Goal: Find specific page/section: Find specific page/section

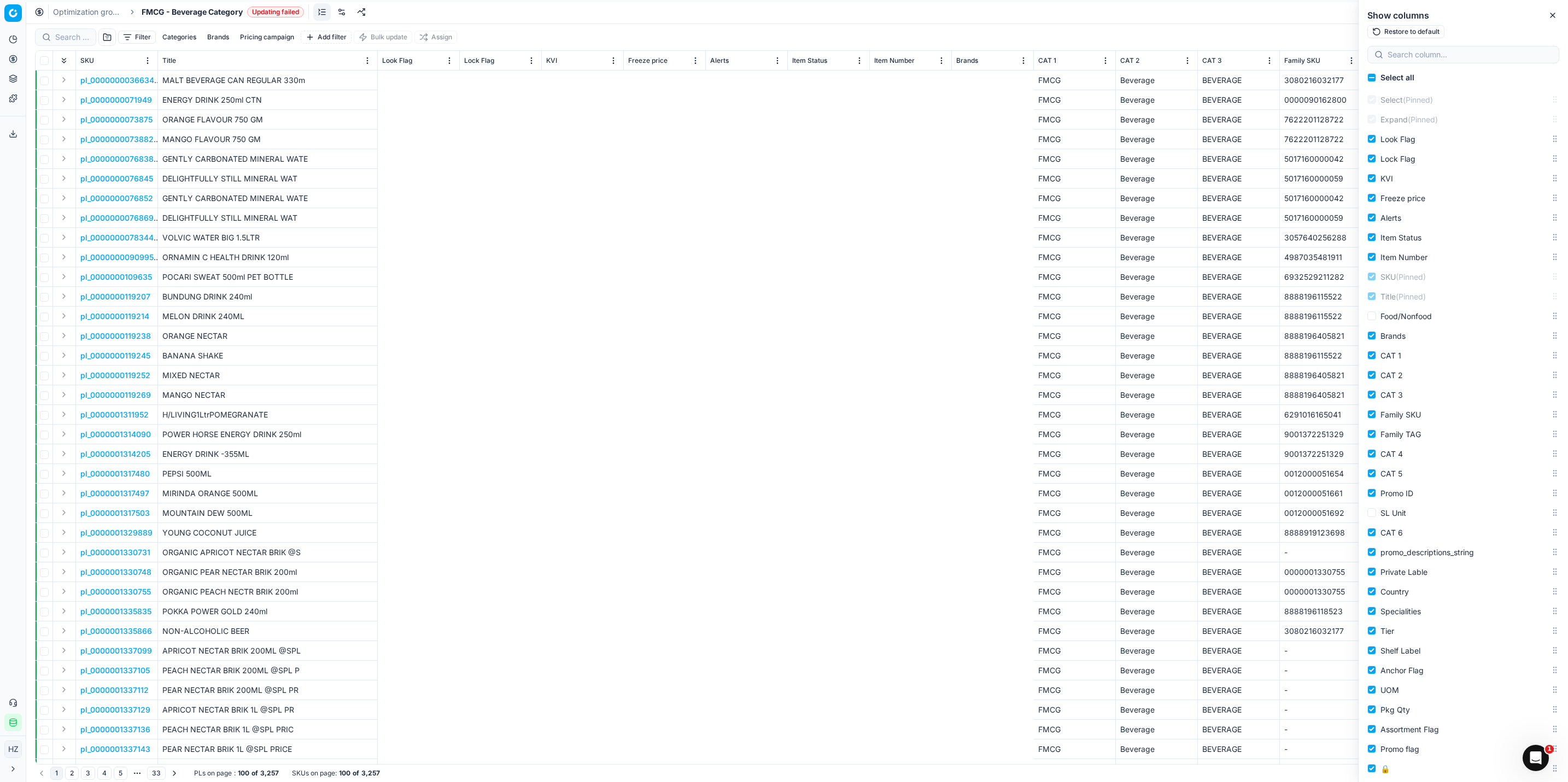
scroll to position [0, 1124]
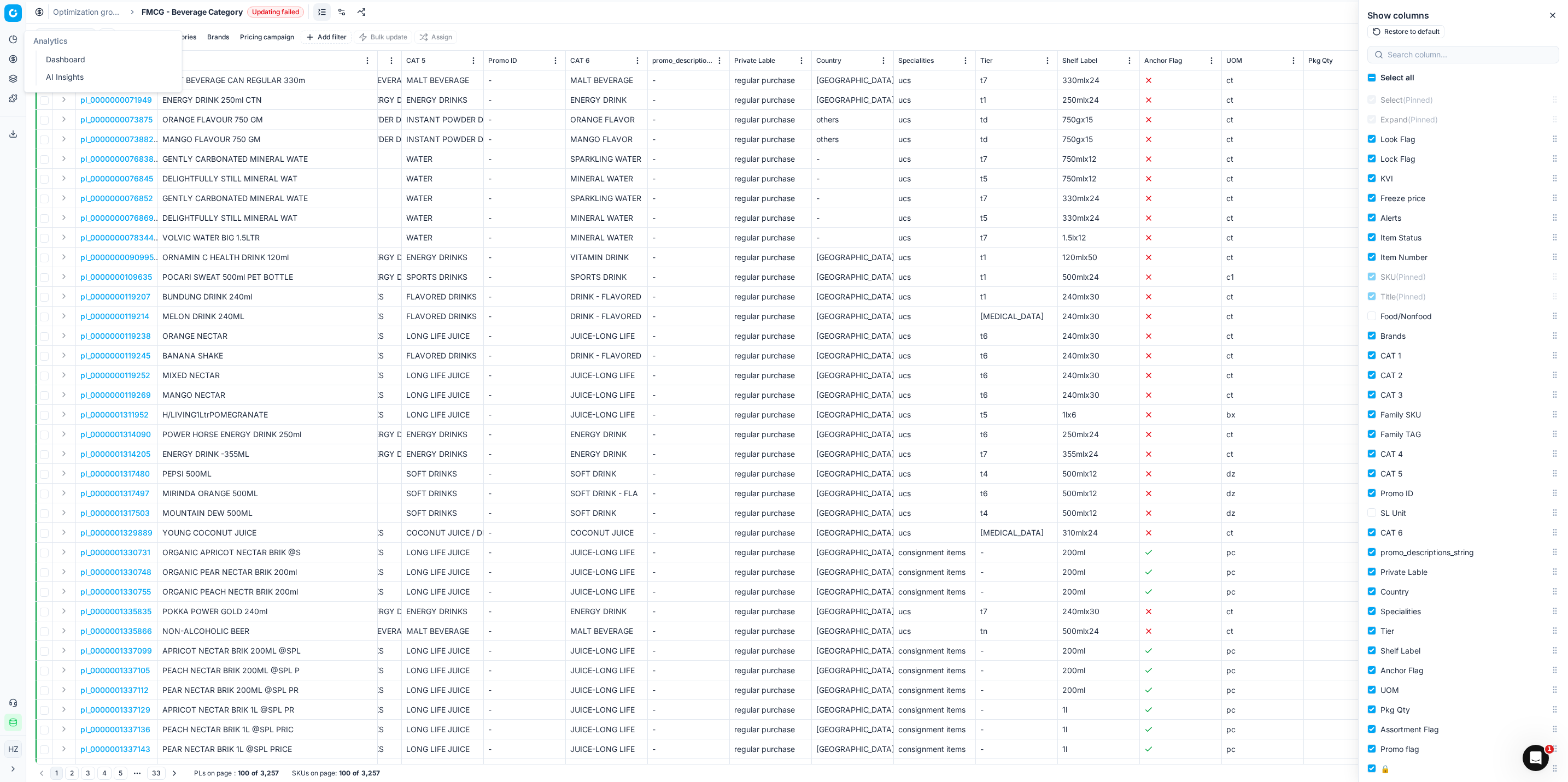
click at [10, 36] on icon at bounding box center [12, 39] width 9 height 9
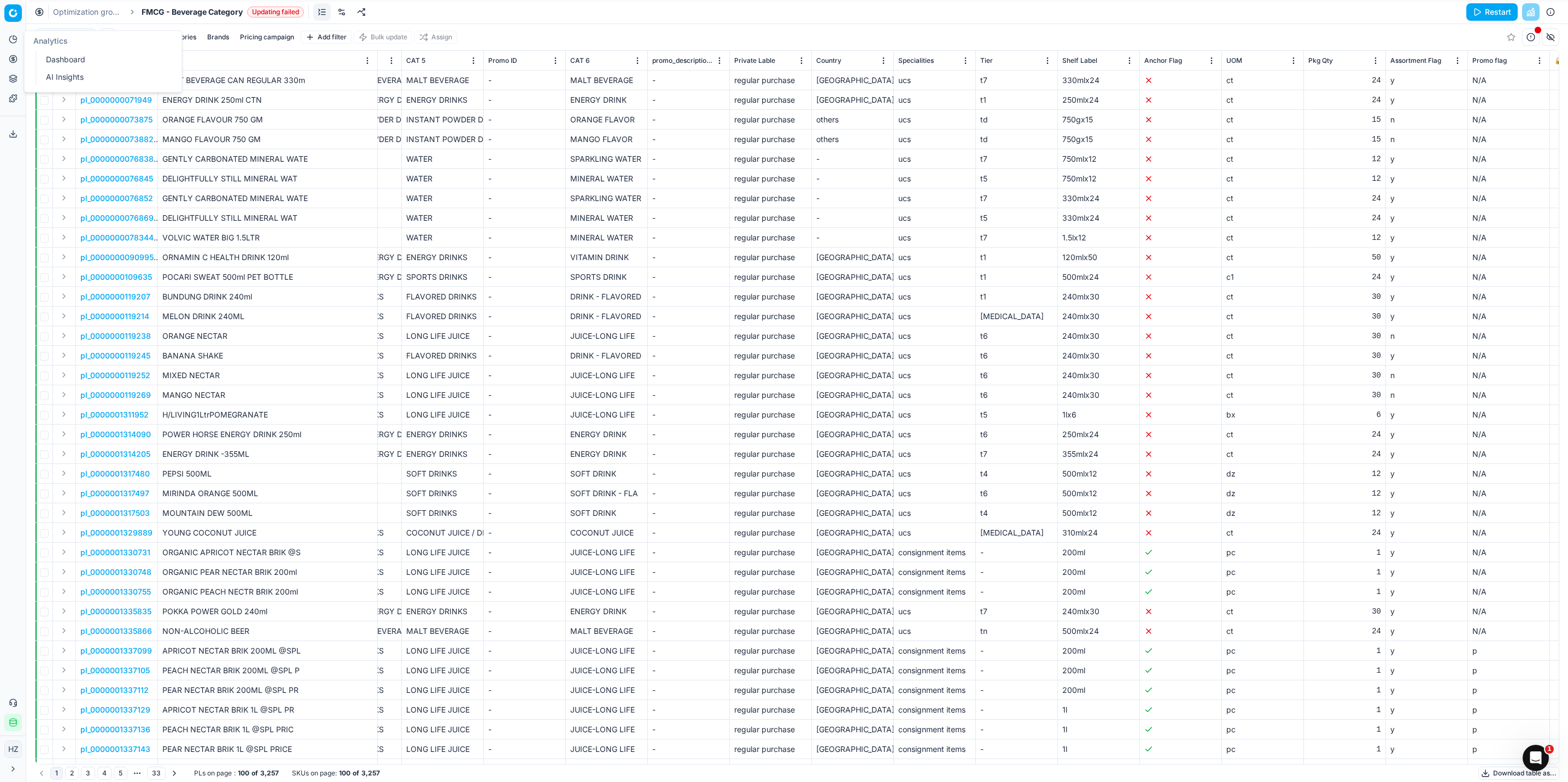
click at [58, 54] on link "Dashboard" at bounding box center [106, 60] width 127 height 15
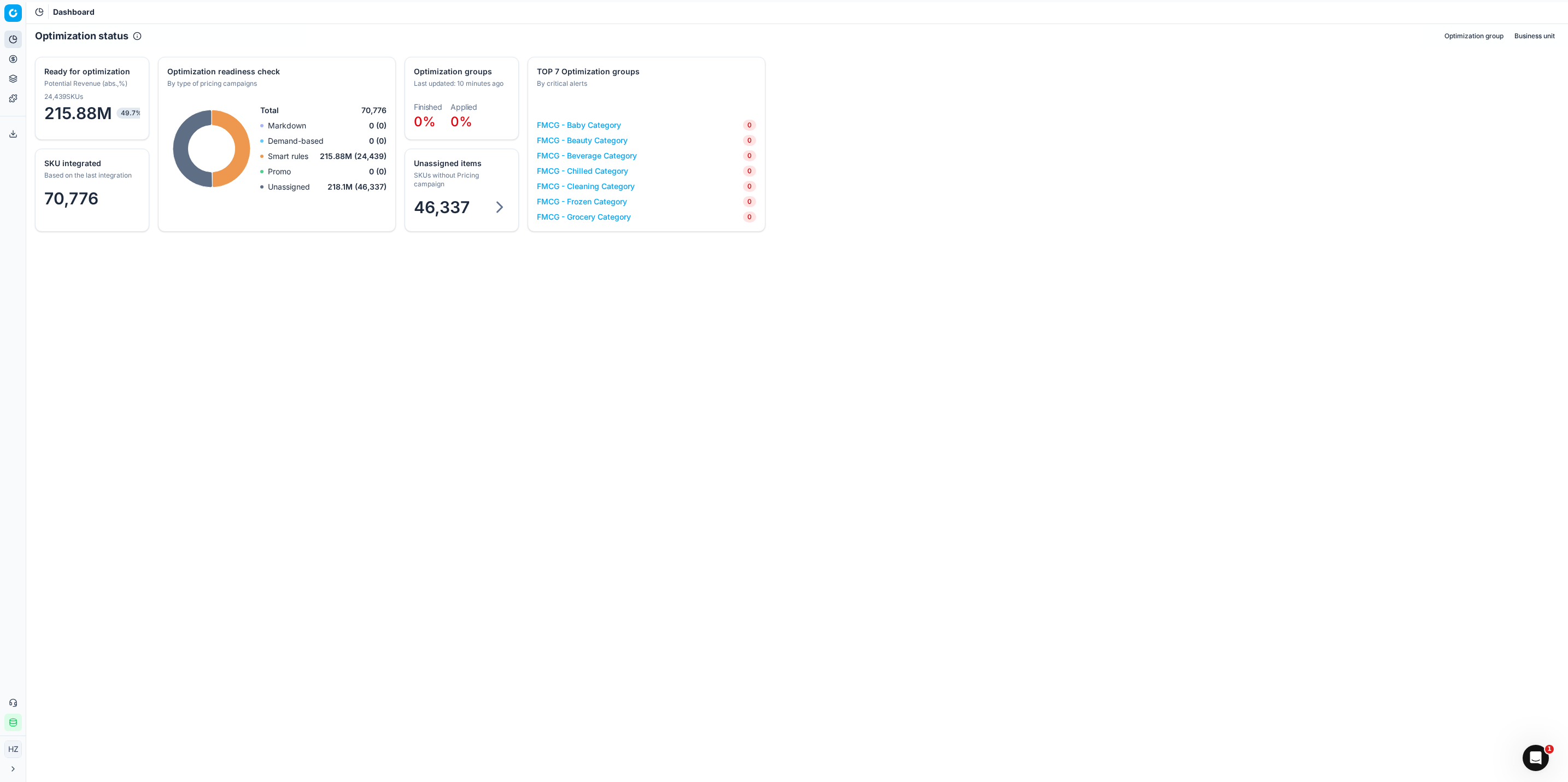
click at [9, 10] on html "Pricing platform Analytics Pricing Product portfolio Templates Export service 0…" at bounding box center [784, 391] width 1568 height 782
click at [23, 45] on div "Workspace" at bounding box center [65, 53] width 117 height 24
